Goal: Transaction & Acquisition: Download file/media

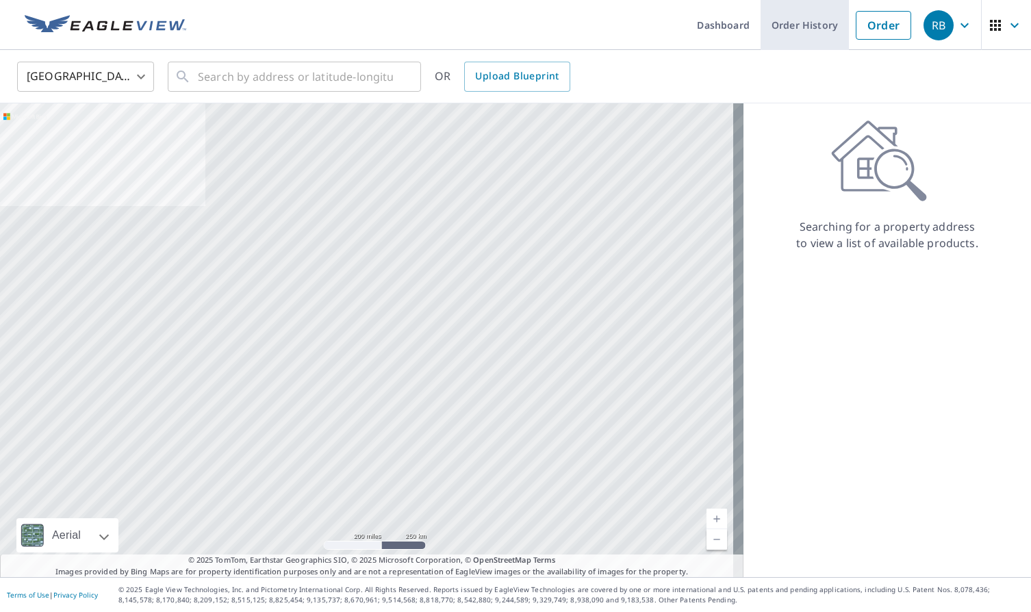
click at [790, 31] on link "Order History" at bounding box center [805, 25] width 88 height 50
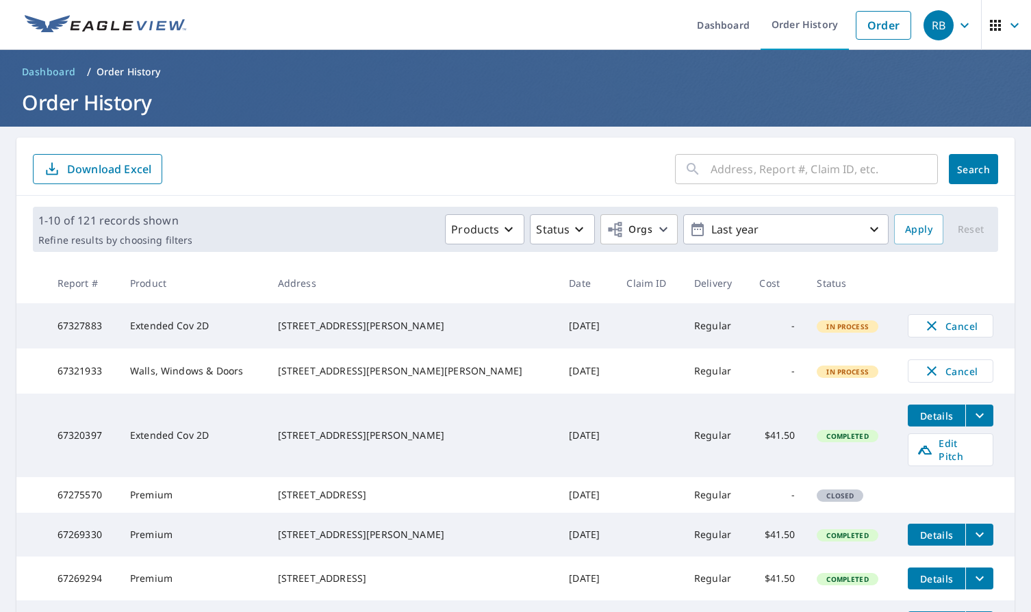
drag, startPoint x: 430, startPoint y: 442, endPoint x: 415, endPoint y: 399, distance: 46.4
click at [415, 399] on tbody "67327883 Extended Cov 2D 12 [GEOGRAPHIC_DATA][PERSON_NAME] [DATE] Regular - In …" at bounding box center [515, 539] width 999 height 473
click at [425, 423] on td "[STREET_ADDRESS][PERSON_NAME]" at bounding box center [413, 436] width 292 height 84
click at [436, 442] on div "[STREET_ADDRESS][PERSON_NAME]" at bounding box center [413, 436] width 270 height 14
click at [972, 424] on icon "filesDropdownBtn-67320397" at bounding box center [980, 416] width 16 height 16
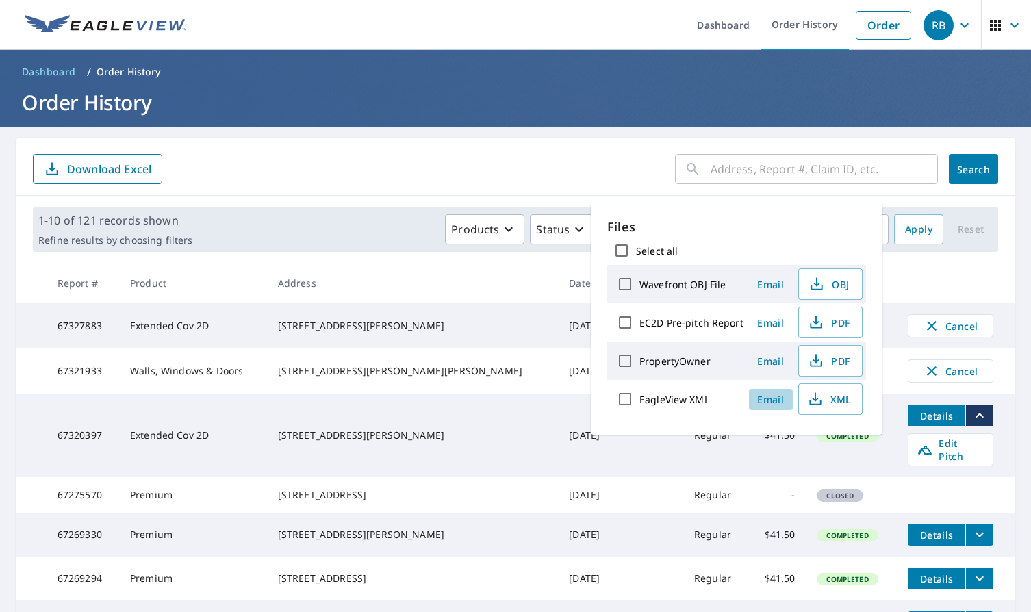
click at [765, 398] on span "Email" at bounding box center [771, 399] width 33 height 13
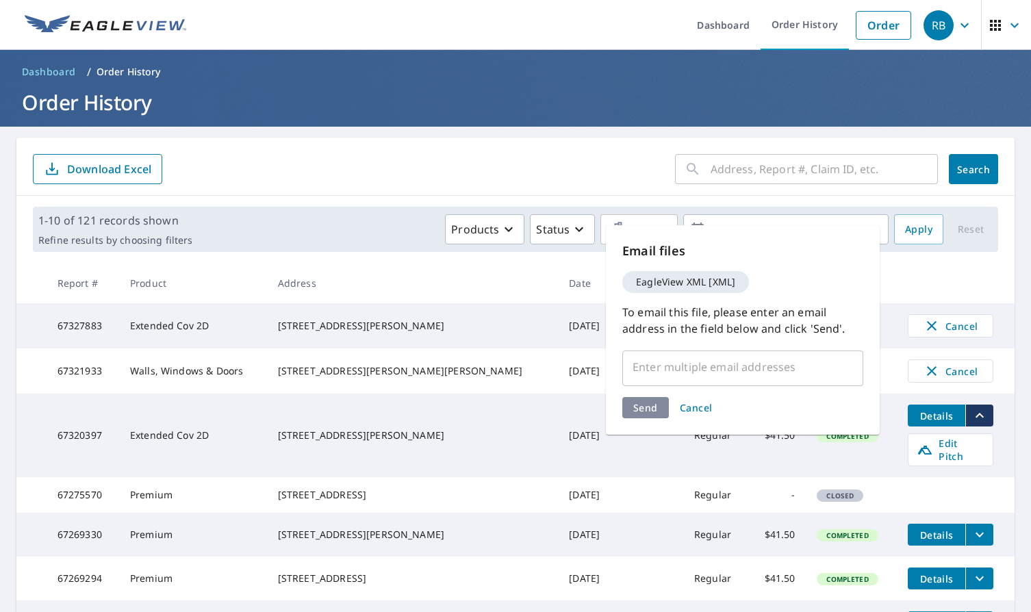
click at [699, 372] on input "text" at bounding box center [733, 367] width 208 height 26
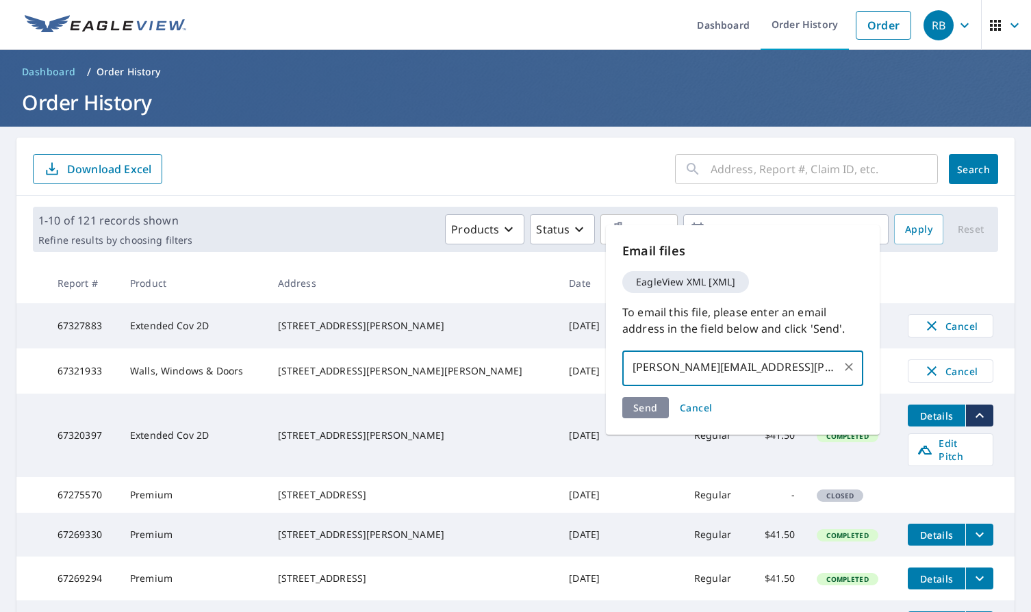
type input "[PERSON_NAME][EMAIL_ADDRESS][PERSON_NAME][DOMAIN_NAME]"
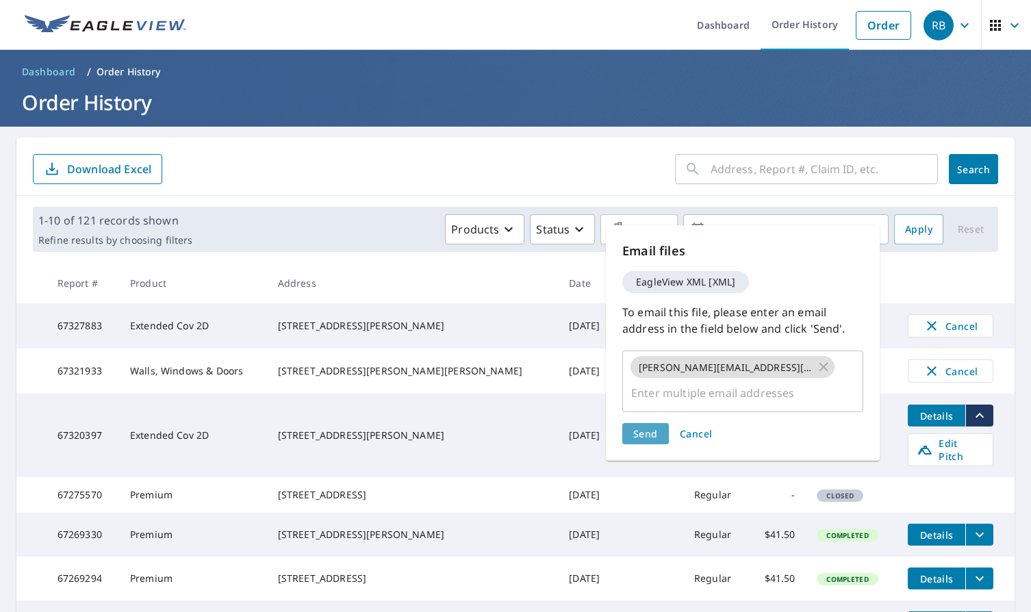
click at [642, 427] on span "Send" at bounding box center [646, 433] width 25 height 13
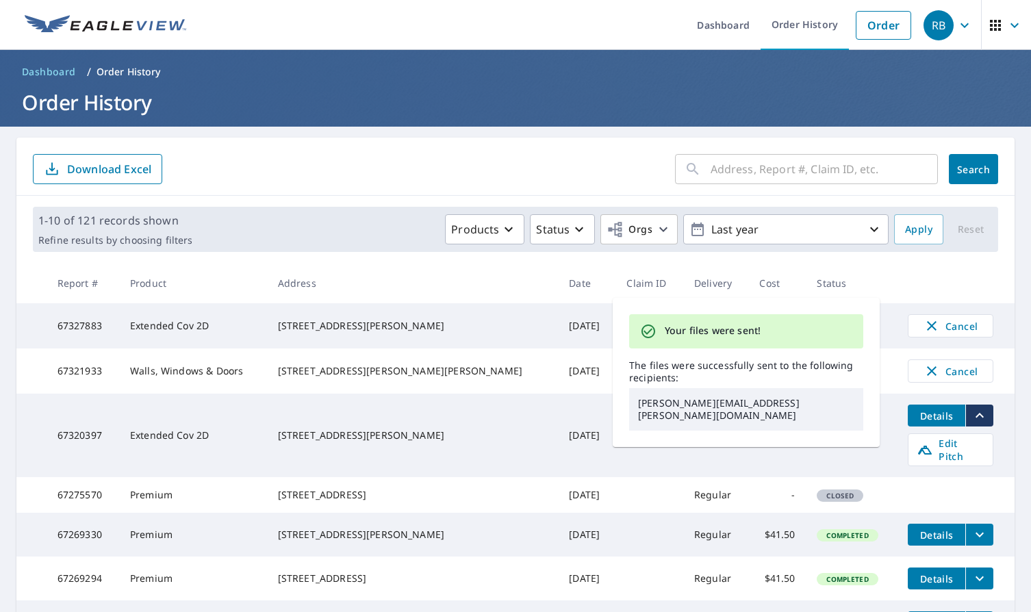
click at [432, 458] on td "[STREET_ADDRESS][PERSON_NAME]" at bounding box center [413, 436] width 292 height 84
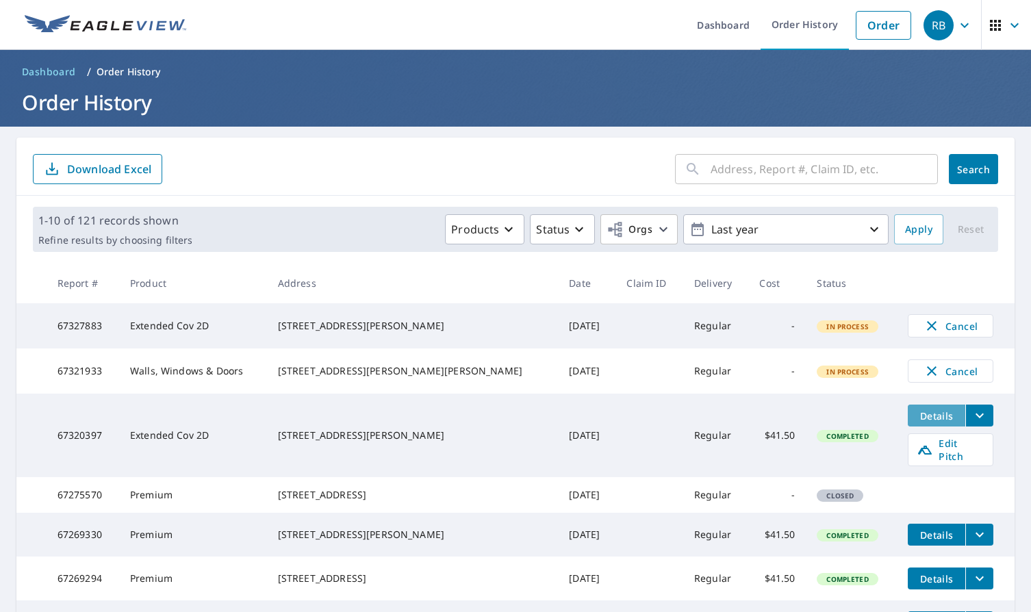
click at [930, 423] on span "Details" at bounding box center [936, 416] width 41 height 13
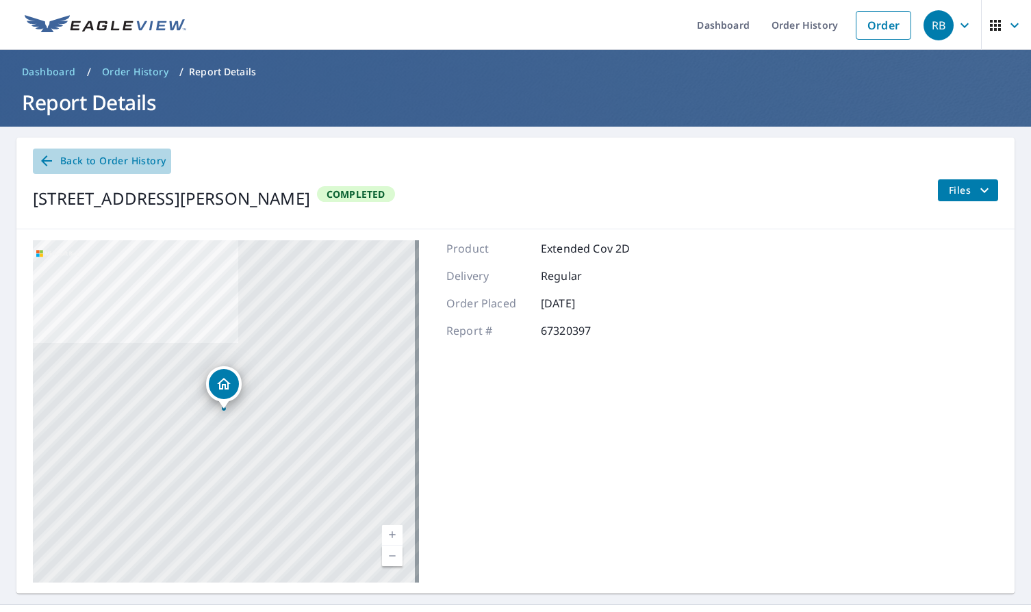
click at [50, 163] on icon at bounding box center [46, 161] width 16 height 16
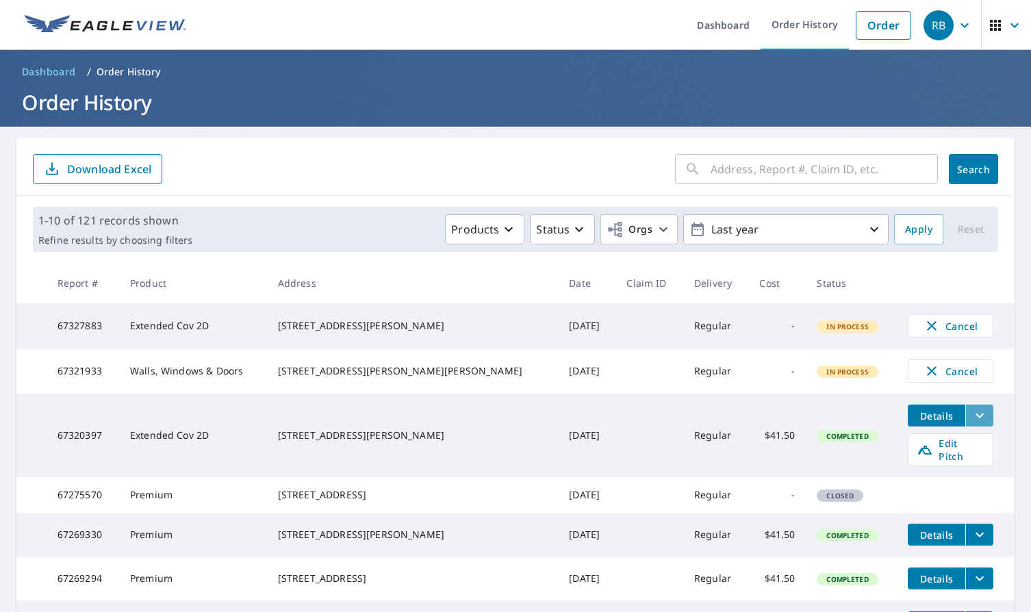
click at [972, 424] on icon "filesDropdownBtn-67320397" at bounding box center [980, 416] width 16 height 16
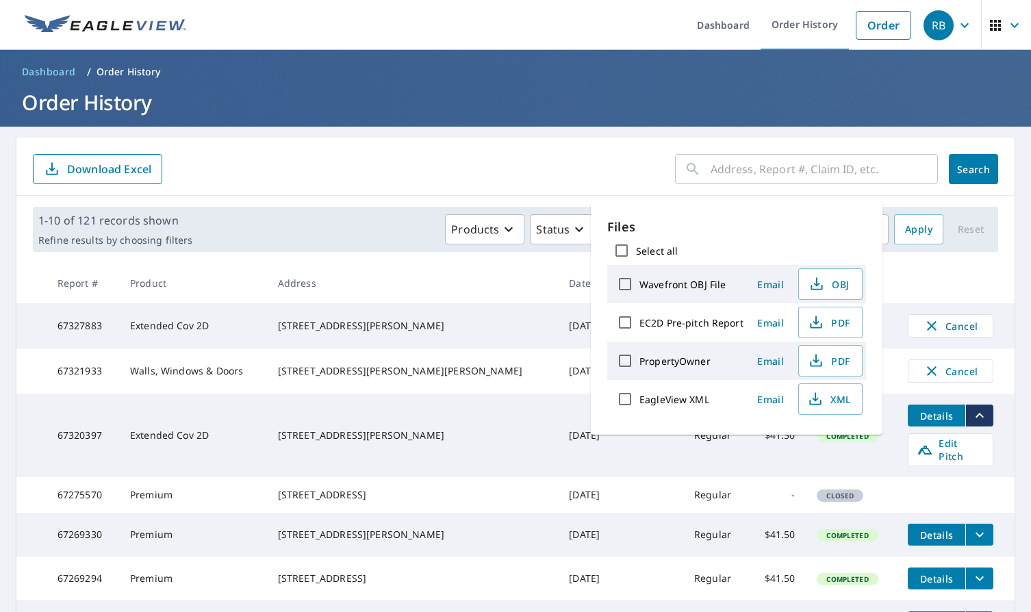
click at [623, 247] on input "Select all" at bounding box center [622, 250] width 29 height 29
checkbox input "true"
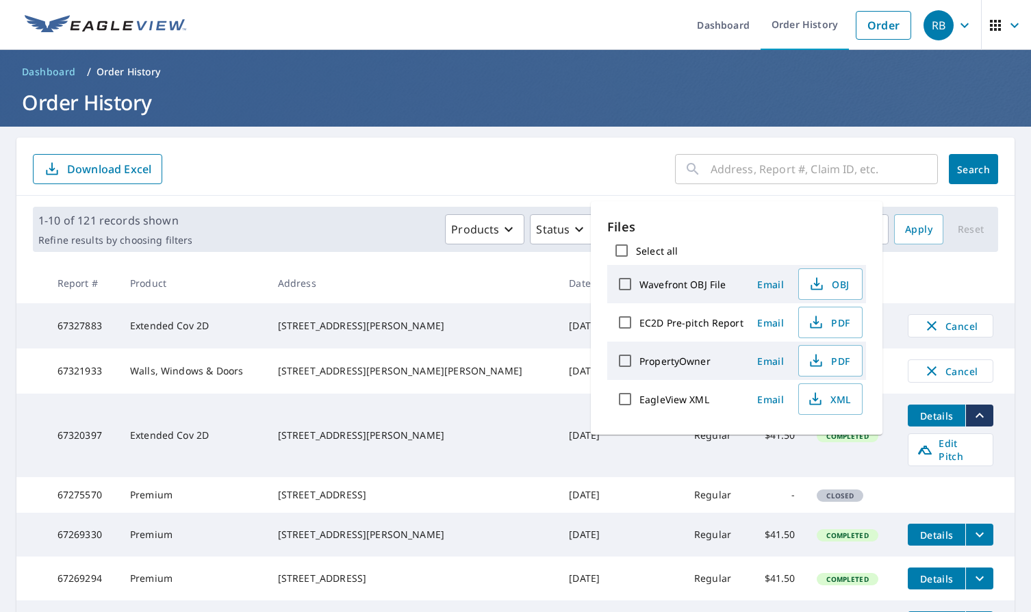
checkbox input "true"
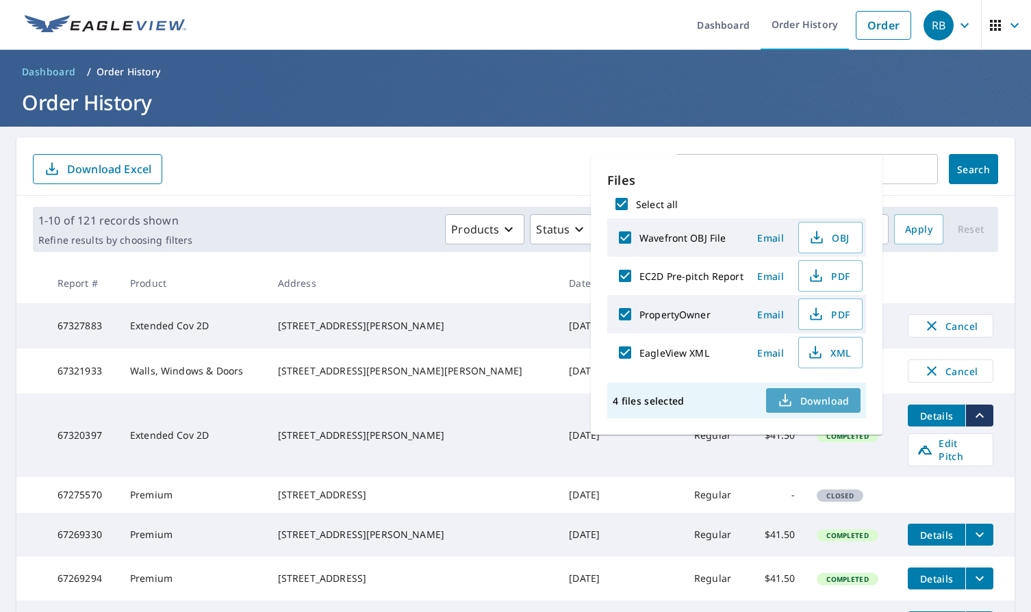
click at [801, 403] on span "Download" at bounding box center [813, 400] width 73 height 16
click at [441, 167] on form "​ Search Download Excel" at bounding box center [516, 169] width 966 height 30
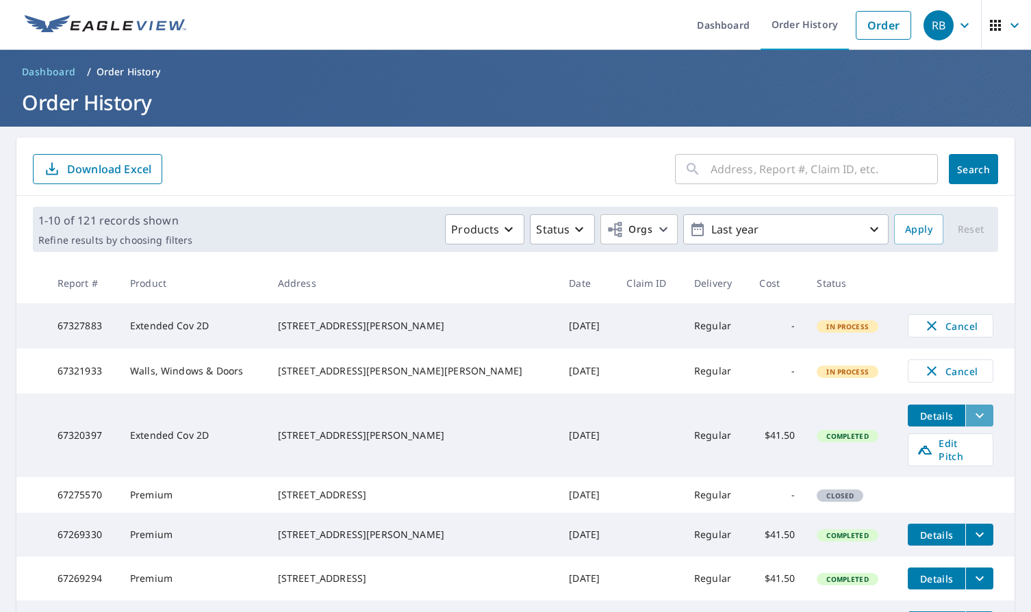
click at [972, 420] on icon "filesDropdownBtn-67320397" at bounding box center [980, 416] width 16 height 16
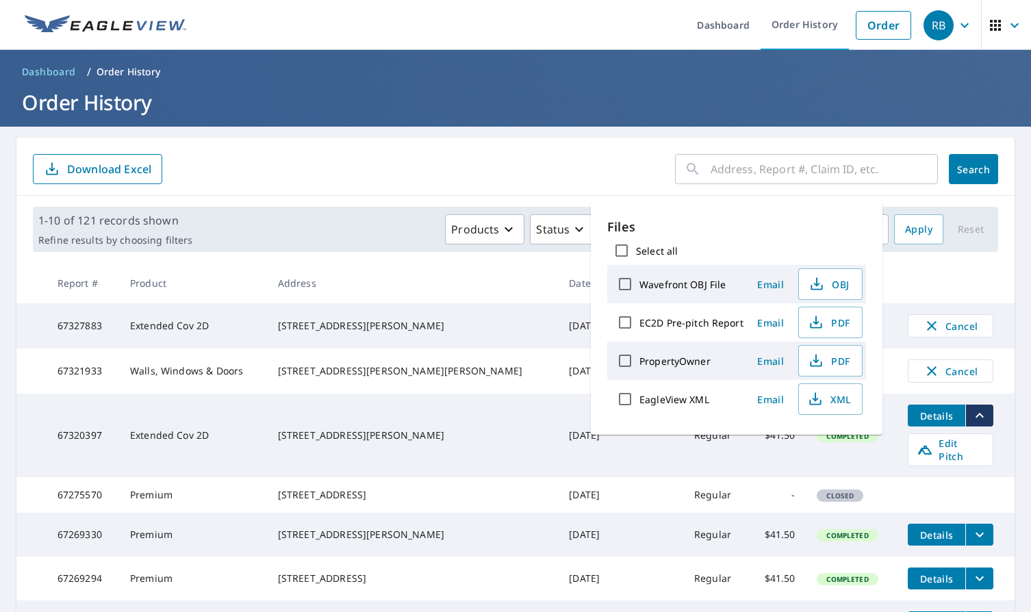
click at [624, 322] on input "EC2D Pre-pitch Report" at bounding box center [625, 322] width 29 height 29
checkbox input "true"
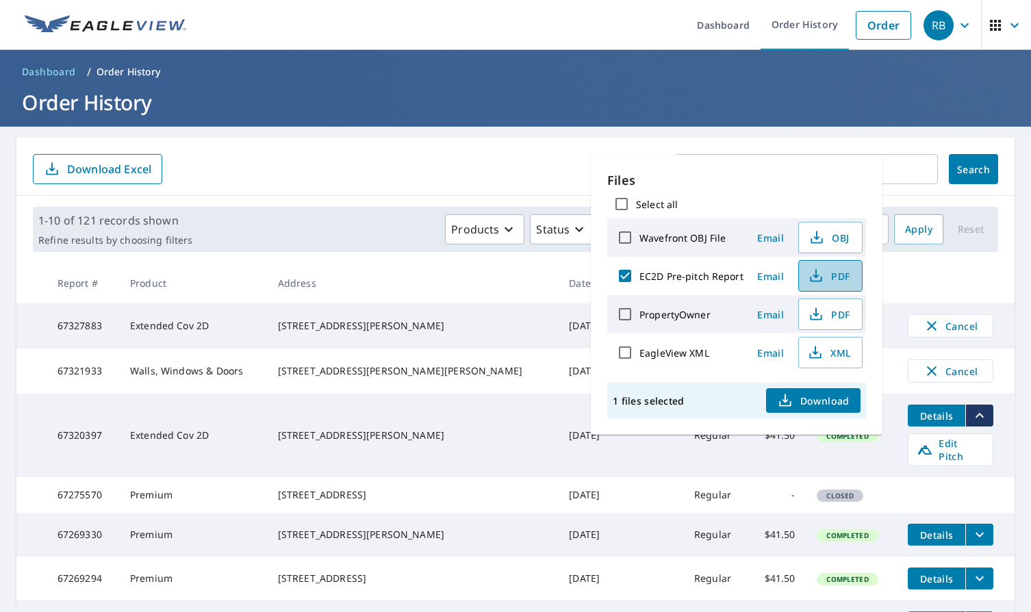
click at [836, 275] on span "PDF" at bounding box center [830, 276] width 44 height 16
click at [381, 182] on form "​ Search Download Excel" at bounding box center [516, 169] width 966 height 30
